Goal: Task Accomplishment & Management: Complete application form

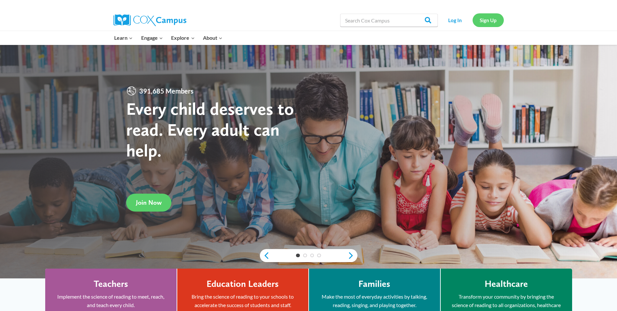
click at [496, 18] on link "Sign Up" at bounding box center [488, 19] width 31 height 13
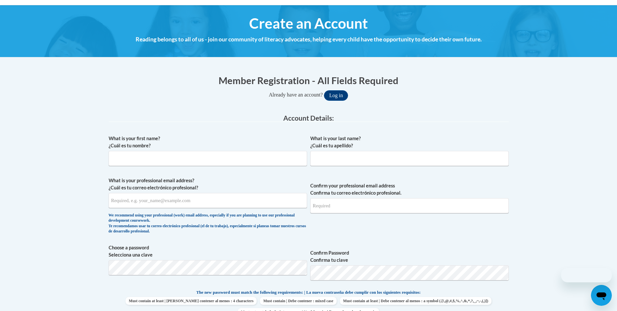
scroll to position [98, 0]
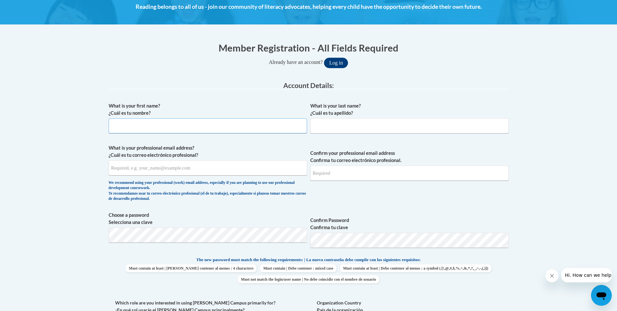
click at [130, 127] on input "What is your first name? ¿Cuál es tu nombre?" at bounding box center [208, 125] width 199 height 15
type input "[PERSON_NAME]"
click at [187, 174] on input "What is your professional email address? ¿Cuál es tu correo electrónico profesi…" at bounding box center [208, 167] width 199 height 15
type input "[EMAIL_ADDRESS][DOMAIN_NAME]"
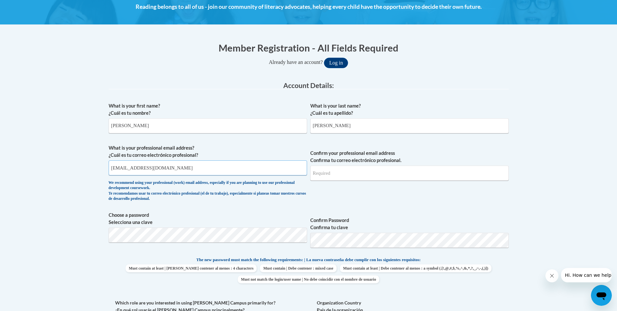
type input "[EMAIL_ADDRESS][DOMAIN_NAME]"
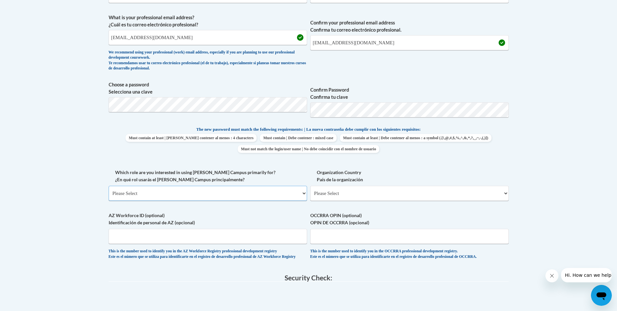
click at [166, 195] on select "Please Select College/University | Colegio/Universidad Community/Nonprofit Part…" at bounding box center [208, 193] width 199 height 15
click at [160, 192] on select "Please Select College/University | Colegio/Universidad Community/Nonprofit Part…" at bounding box center [208, 193] width 199 height 15
click at [143, 199] on select "Please Select College/University | Colegio/Universidad Community/Nonprofit Part…" at bounding box center [208, 193] width 199 height 15
click at [425, 187] on select "Please Select [GEOGRAPHIC_DATA] | [GEOGRAPHIC_DATA] Outside of [GEOGRAPHIC_DATA…" at bounding box center [410, 193] width 199 height 15
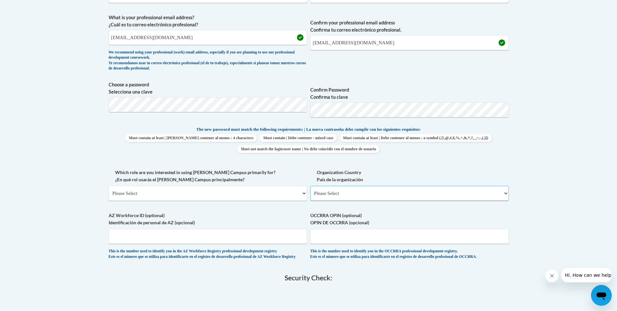
select select "ad49bcad-a171-4b2e-b99c-48b446064914"
click at [311, 186] on select "Please Select [GEOGRAPHIC_DATA] | [GEOGRAPHIC_DATA] Outside of [GEOGRAPHIC_DATA…" at bounding box center [410, 193] width 199 height 15
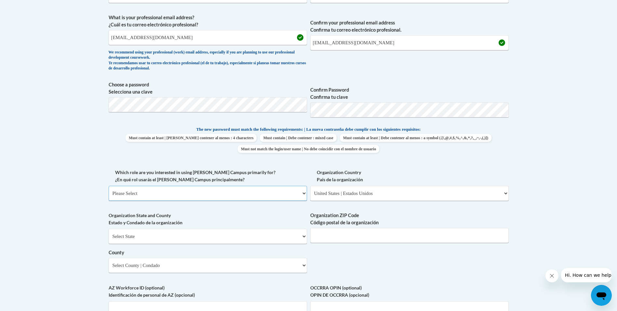
click at [260, 197] on select "Please Select College/University | Colegio/Universidad Community/Nonprofit Part…" at bounding box center [208, 193] width 199 height 15
select select "fbf2d438-af2f-41f8-98f1-81c410e29de3"
click at [109, 186] on select "Please Select College/University | Colegio/Universidad Community/Nonprofit Part…" at bounding box center [208, 193] width 199 height 15
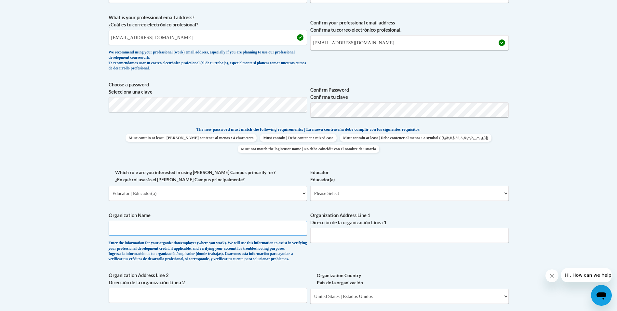
click at [171, 230] on input "Organization Name" at bounding box center [208, 227] width 199 height 15
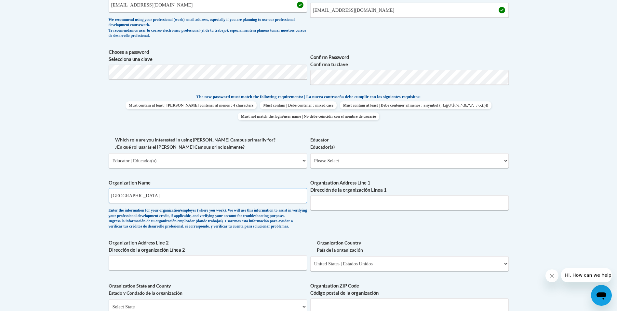
scroll to position [293, 0]
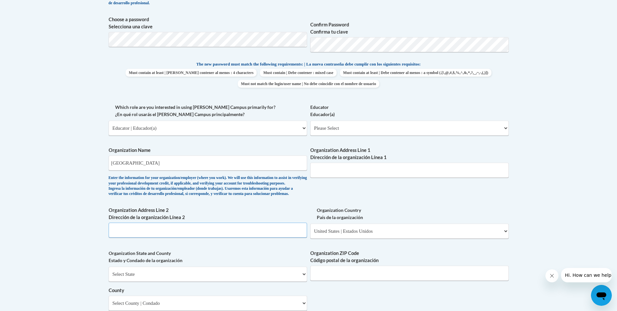
click at [129, 237] on input "Organization Address Line 2 Dirección de la organización Línea 2" at bounding box center [208, 229] width 199 height 15
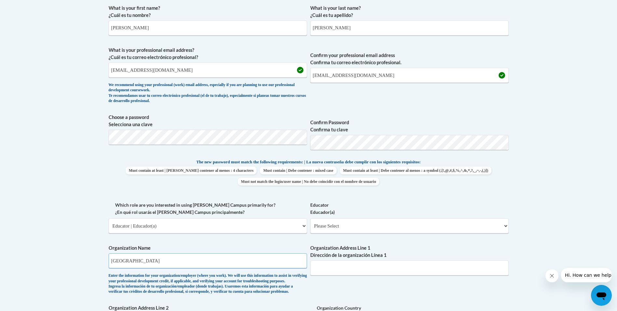
drag, startPoint x: 175, startPoint y: 260, endPoint x: 114, endPoint y: 253, distance: 62.3
click at [114, 253] on span "Organization Name [GEOGRAPHIC_DATA] Enter the information for your organization…" at bounding box center [208, 269] width 199 height 50
type input "B"
click at [347, 222] on select "Please Select Early Learning/Daycare Teacher/Family Home Care Provider | Maestr…" at bounding box center [410, 225] width 199 height 15
select select "8e40623d-54d0-45cd-9f92-5df65cd3f8cf"
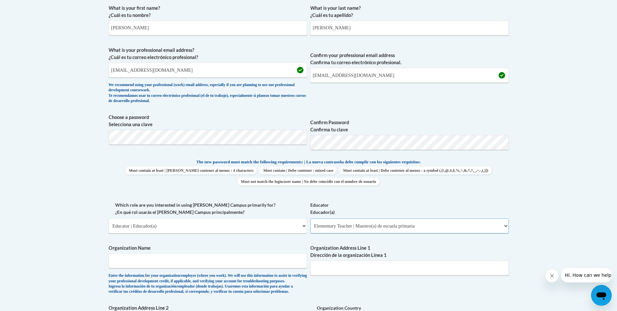
click at [311, 218] on select "Please Select Early Learning/Daycare Teacher/Family Home Care Provider | Maestr…" at bounding box center [410, 225] width 199 height 15
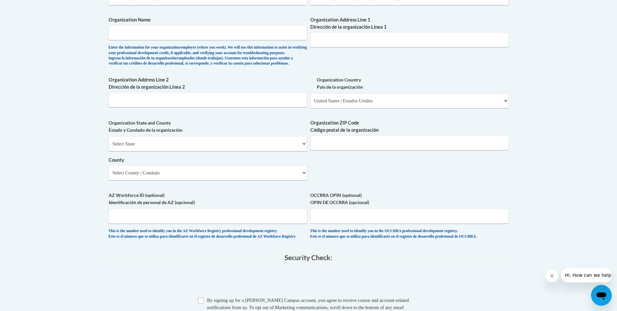
scroll to position [391, 0]
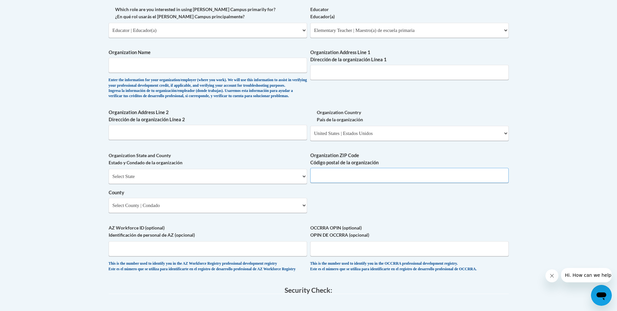
click at [335, 183] on input "Organization ZIP Code Código postal de la organización" at bounding box center [410, 175] width 199 height 15
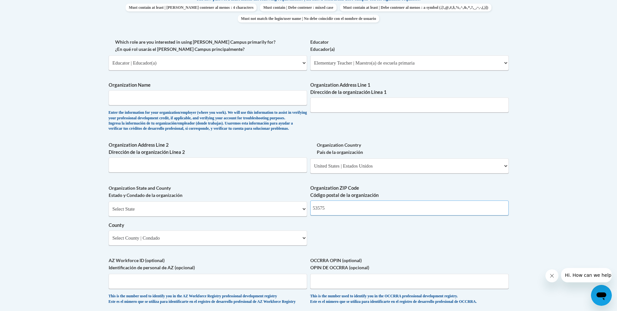
scroll to position [326, 0]
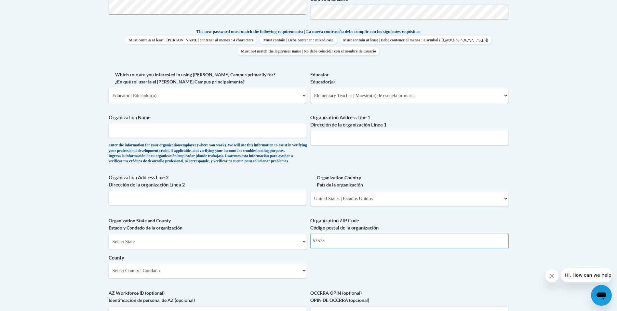
type input "53575"
click at [179, 126] on input "Organization Name" at bounding box center [208, 130] width 199 height 15
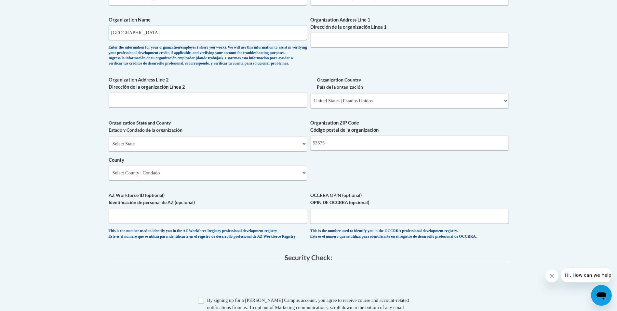
scroll to position [391, 0]
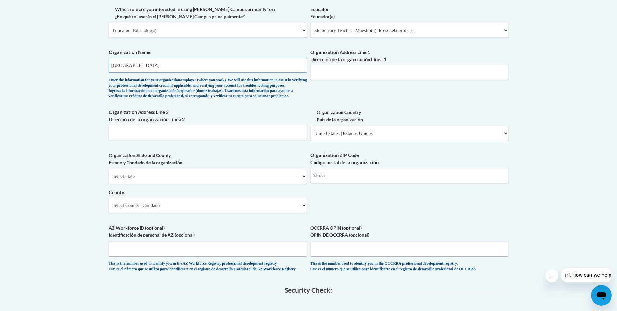
type input "[GEOGRAPHIC_DATA]"
click at [157, 180] on select "Select State [US_STATE] [US_STATE] [US_STATE] [US_STATE] [US_STATE] [US_STATE] …" at bounding box center [208, 176] width 199 height 15
select select "[US_STATE]"
click at [109, 179] on select "Select State [US_STATE] [US_STATE] [US_STATE] [US_STATE] [US_STATE] [US_STATE] …" at bounding box center [208, 176] width 199 height 15
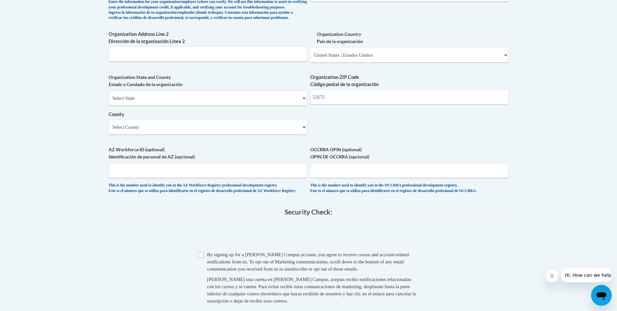
scroll to position [404, 0]
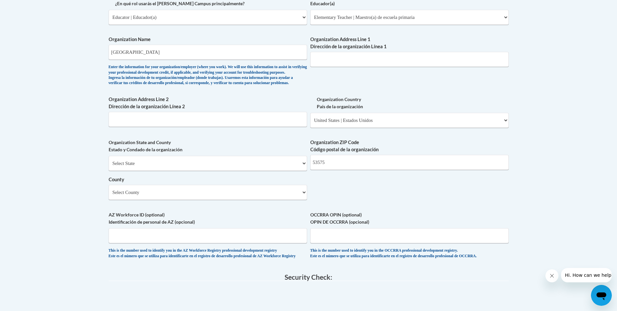
click at [189, 152] on label "Organization State and County Estado y Condado de la organización" at bounding box center [208, 146] width 199 height 14
click at [318, 62] on input "Organization Address Line 1 Dirección de la organización Línea 1" at bounding box center [410, 59] width 199 height 15
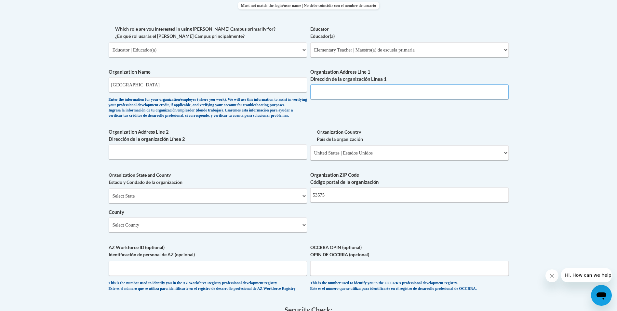
click at [370, 93] on input "Organization Address Line 1 Dirección de la organización Línea 1" at bounding box center [410, 91] width 199 height 15
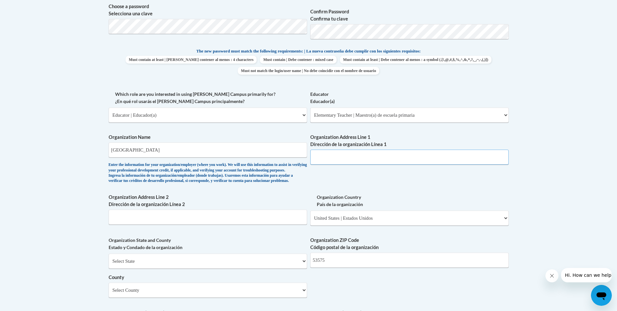
scroll to position [339, 0]
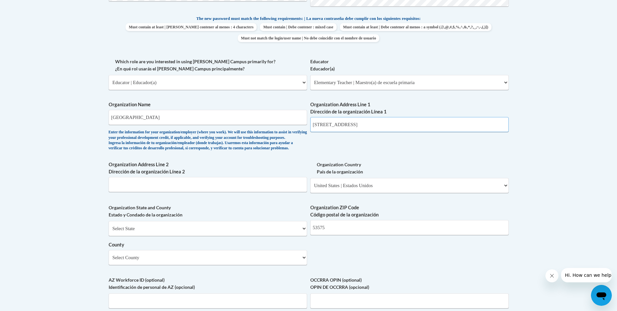
type input "[STREET_ADDRESS]"
click at [356, 170] on div "What is your first name? ¿Cuál es tu nombre? [PERSON_NAME] What is your last na…" at bounding box center [309, 94] width 400 height 472
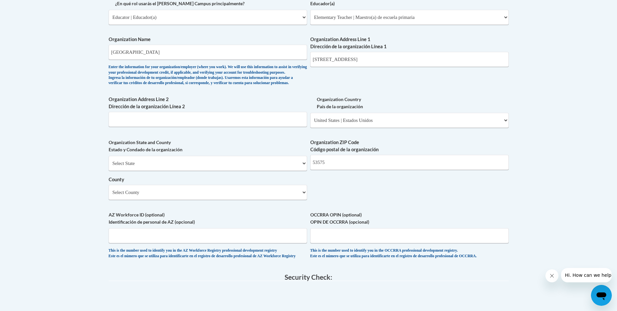
scroll to position [469, 0]
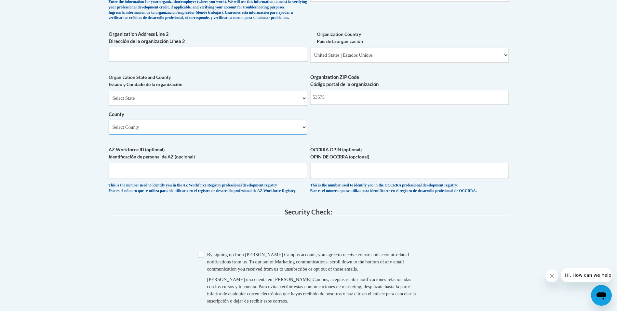
click at [163, 134] on select "Select County [GEOGRAPHIC_DATA] [GEOGRAPHIC_DATA] [PERSON_NAME][GEOGRAPHIC_DATA…" at bounding box center [208, 126] width 199 height 15
select select "Green"
click at [109, 130] on select "Select County [GEOGRAPHIC_DATA] [GEOGRAPHIC_DATA] [PERSON_NAME][GEOGRAPHIC_DATA…" at bounding box center [208, 126] width 199 height 15
drag, startPoint x: 333, startPoint y: 110, endPoint x: 311, endPoint y: 111, distance: 22.5
click at [311, 104] on input "53575" at bounding box center [410, 97] width 199 height 15
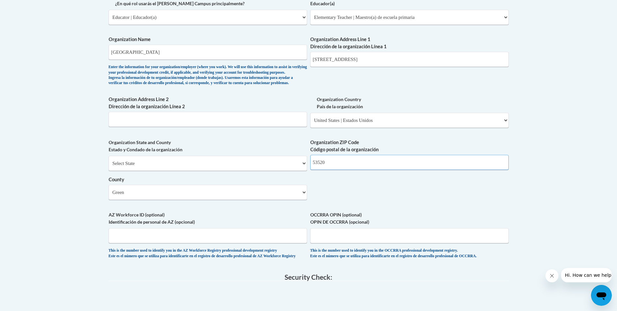
scroll to position [371, 0]
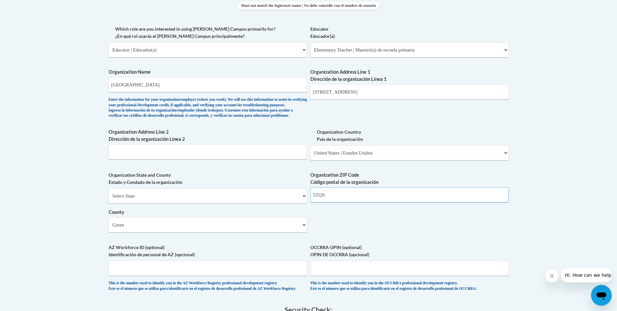
type input "53520"
click at [380, 93] on input "[STREET_ADDRESS]" at bounding box center [410, 91] width 199 height 15
click at [371, 111] on div "What is your first name? ¿Cuál es tu nombre? [PERSON_NAME] What is your last na…" at bounding box center [309, 62] width 400 height 472
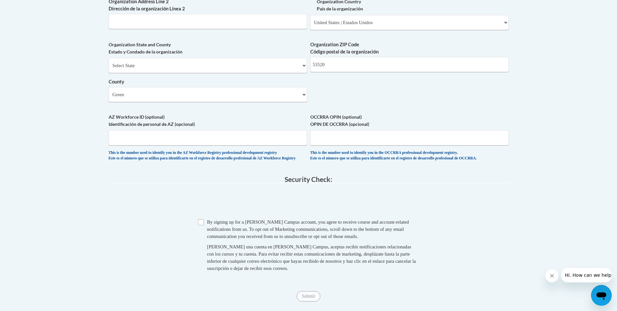
scroll to position [566, 0]
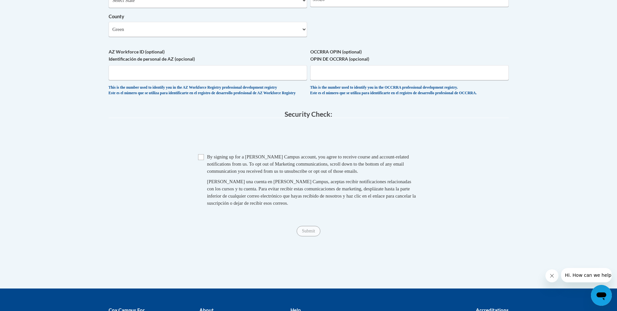
click at [237, 171] on span "By signing up for a [PERSON_NAME] Campus account, you agree to receive course a…" at bounding box center [308, 164] width 202 height 20
click at [205, 173] on span "Checkbox By signing up for a [PERSON_NAME] Campus account, you agree to receive…" at bounding box center [308, 183] width 221 height 60
click at [199, 160] on input "Checkbox" at bounding box center [201, 157] width 6 height 6
checkbox input "true"
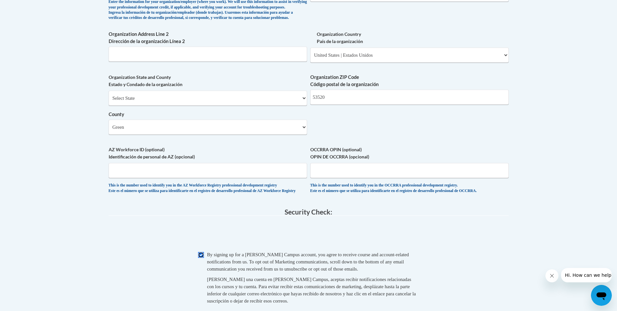
scroll to position [599, 0]
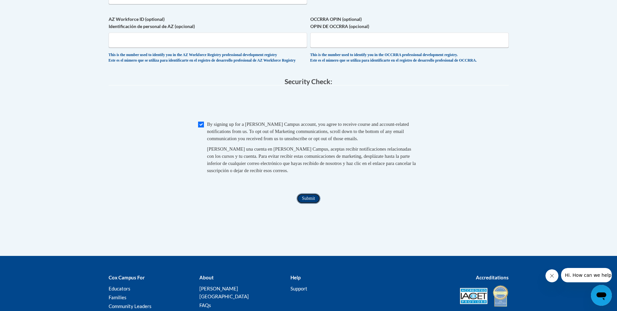
click at [312, 203] on input "Submit" at bounding box center [308, 198] width 23 height 10
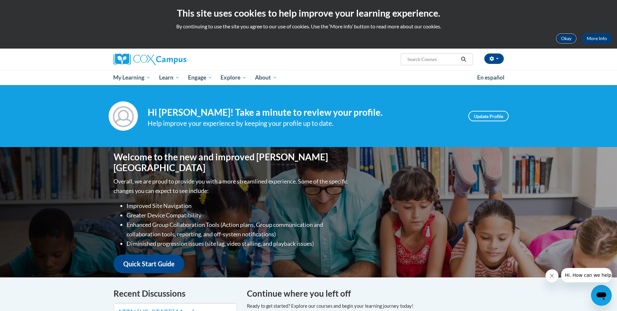
click at [561, 41] on button "Okay" at bounding box center [566, 38] width 21 height 10
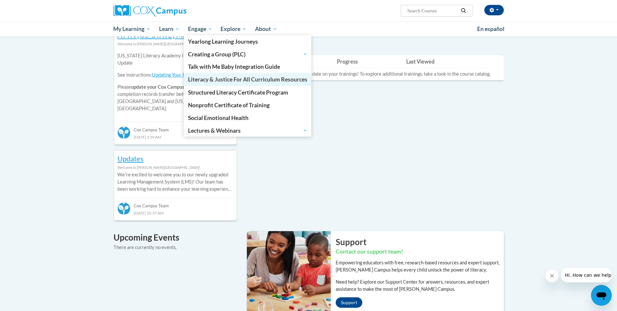
scroll to position [293, 0]
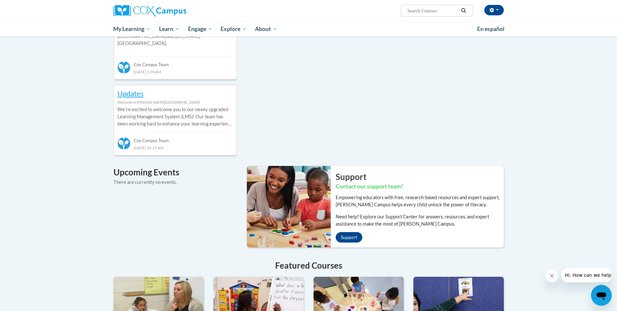
click at [399, 79] on div "Recent Discussions ATTN Georgia Members Welcome to Cox Campus! Georgia Literacy…" at bounding box center [309, 183] width 410 height 476
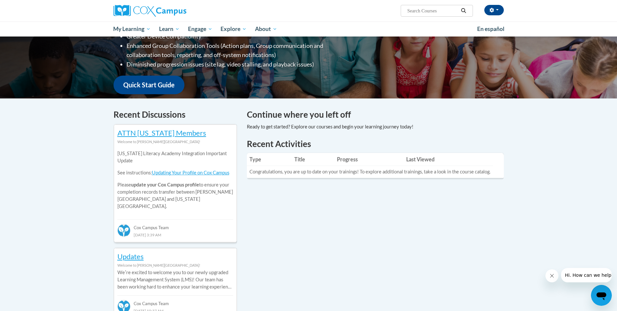
scroll to position [0, 0]
